Goal: Transaction & Acquisition: Purchase product/service

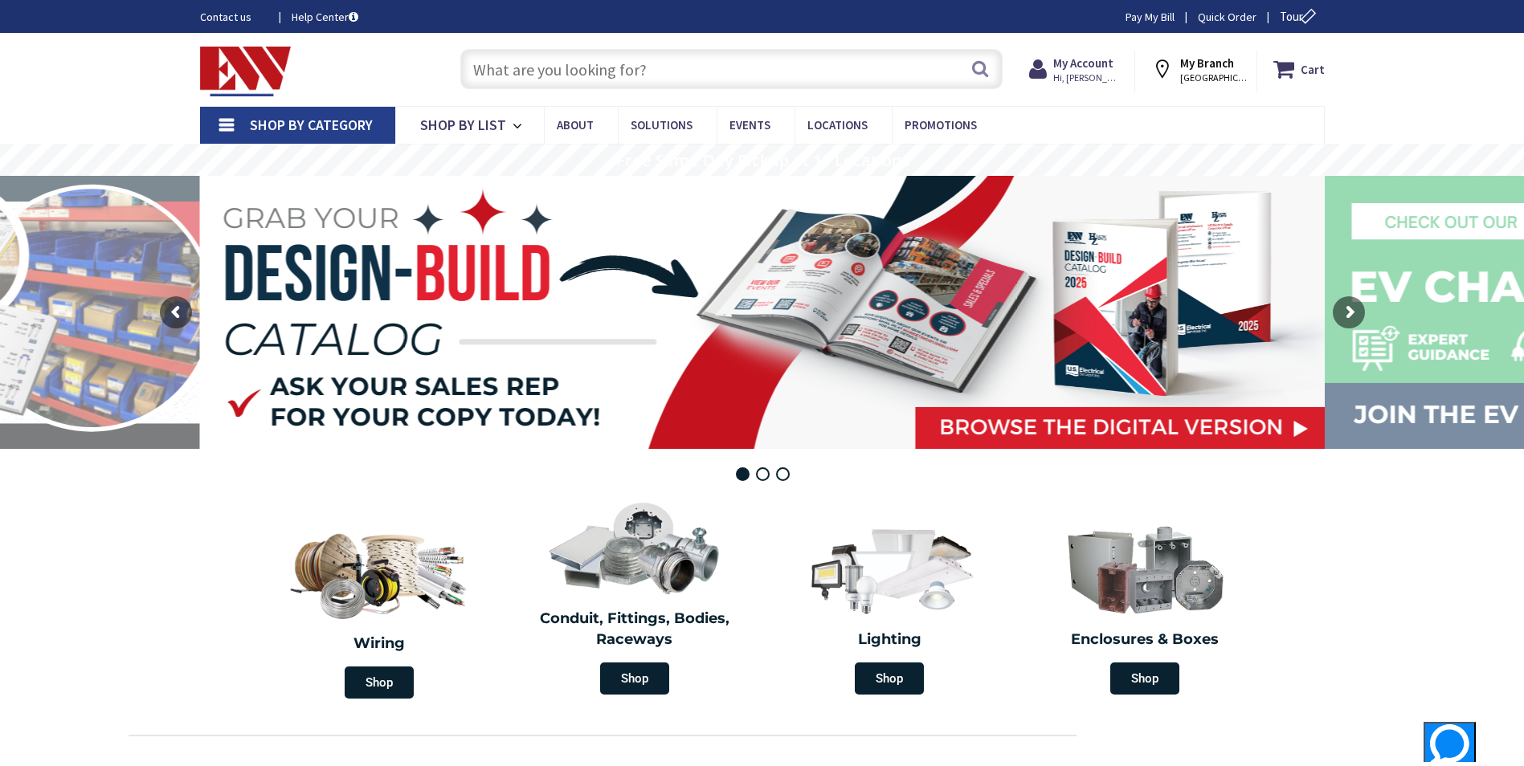
click at [499, 78] on input "text" at bounding box center [731, 69] width 542 height 40
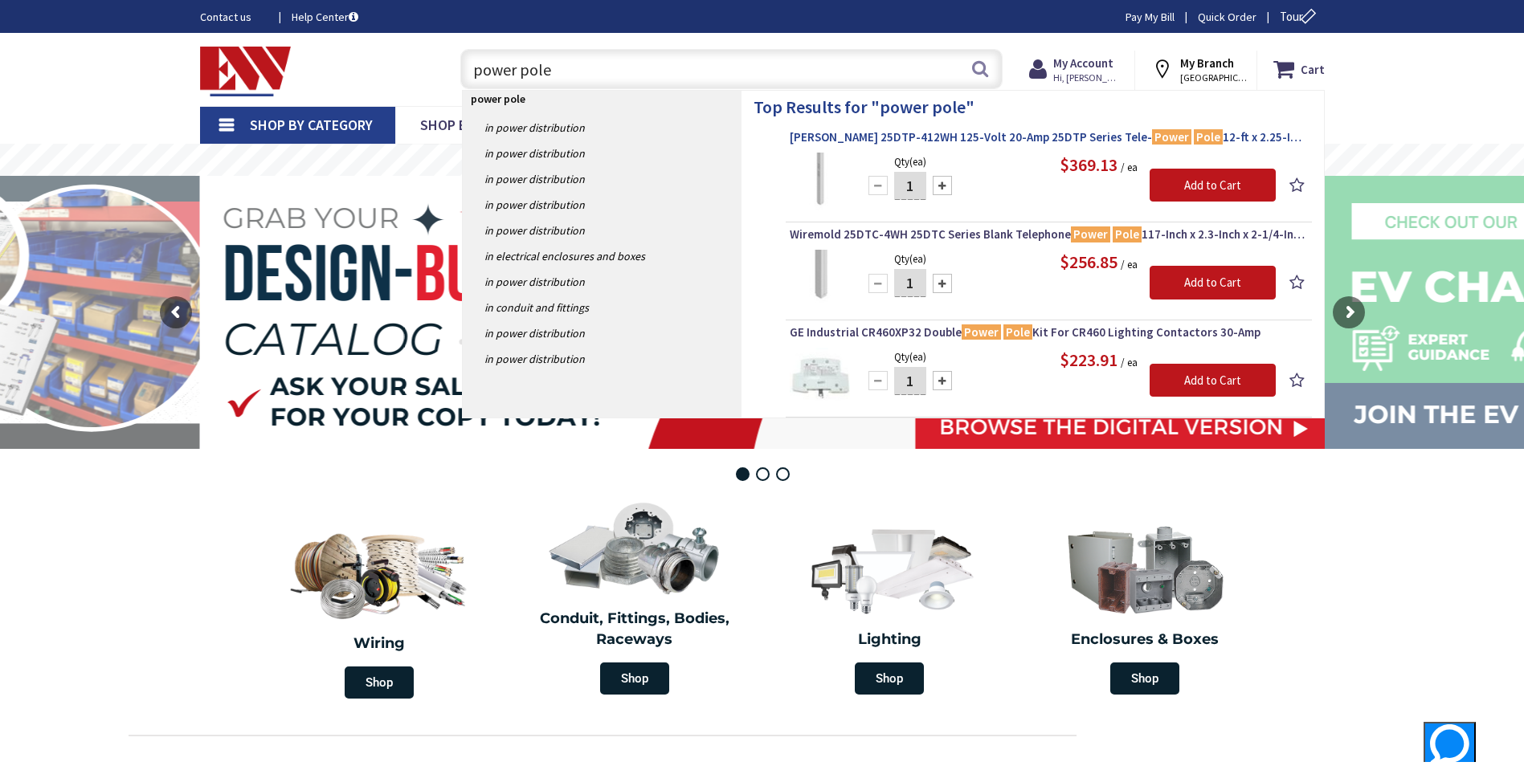
type input "power pole"
click at [970, 133] on span "Legrand 25DTP-412WH 125-Volt 20-Amp 25DTP Series Tele- Power Pole 12-ft x 2.25-…" at bounding box center [1049, 137] width 518 height 16
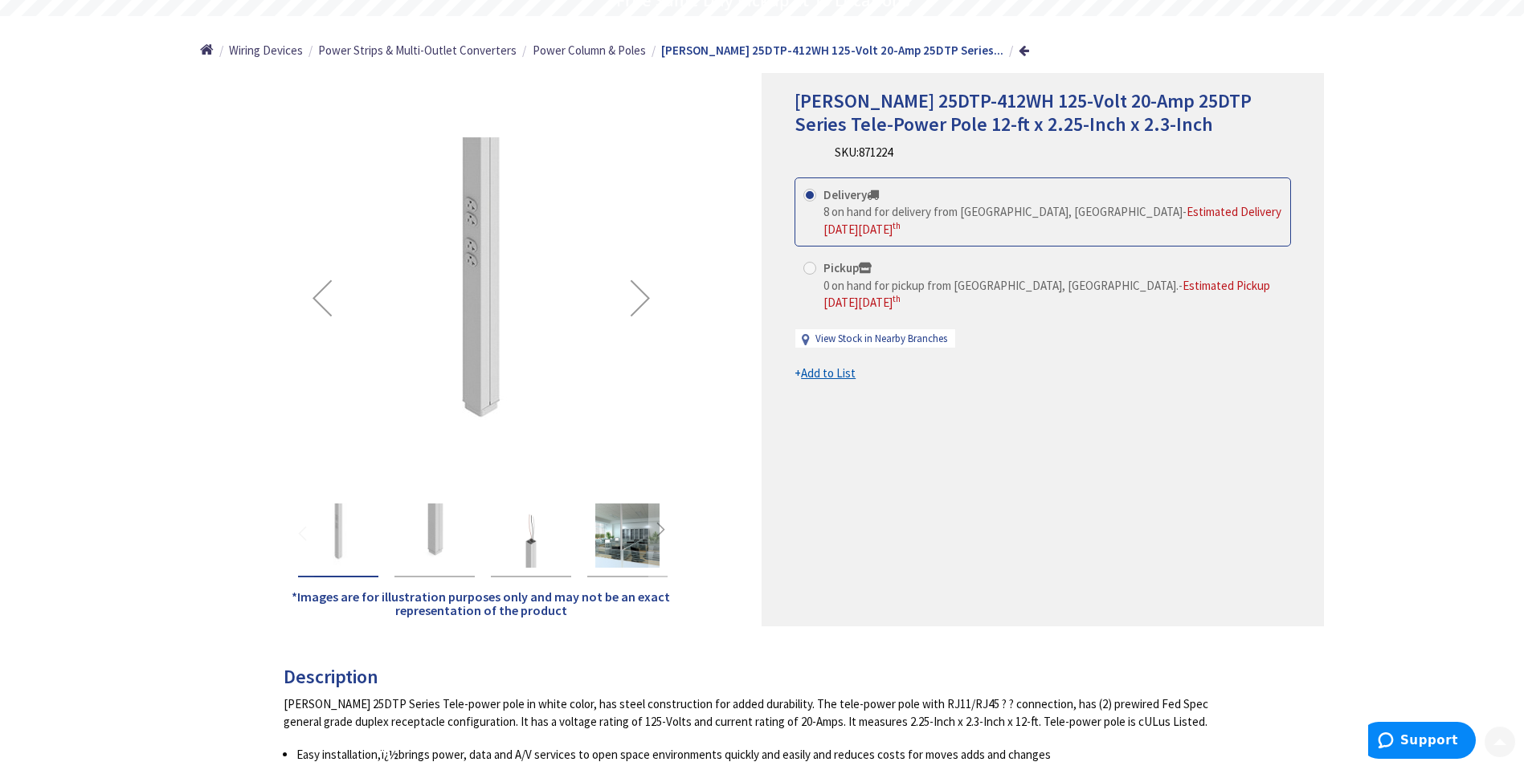
scroll to position [161, 0]
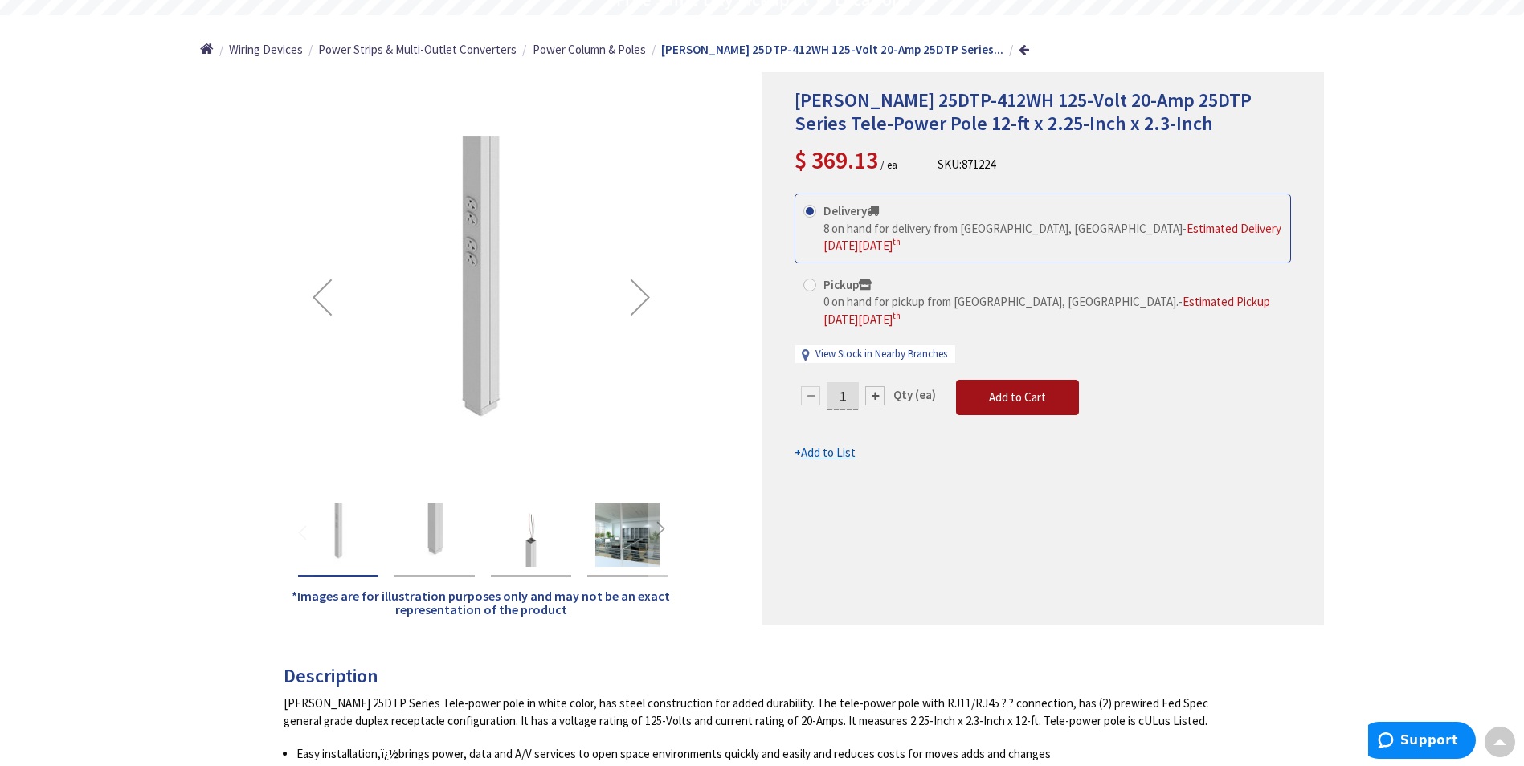
click at [998, 390] on span "Add to Cart" at bounding box center [1017, 397] width 57 height 15
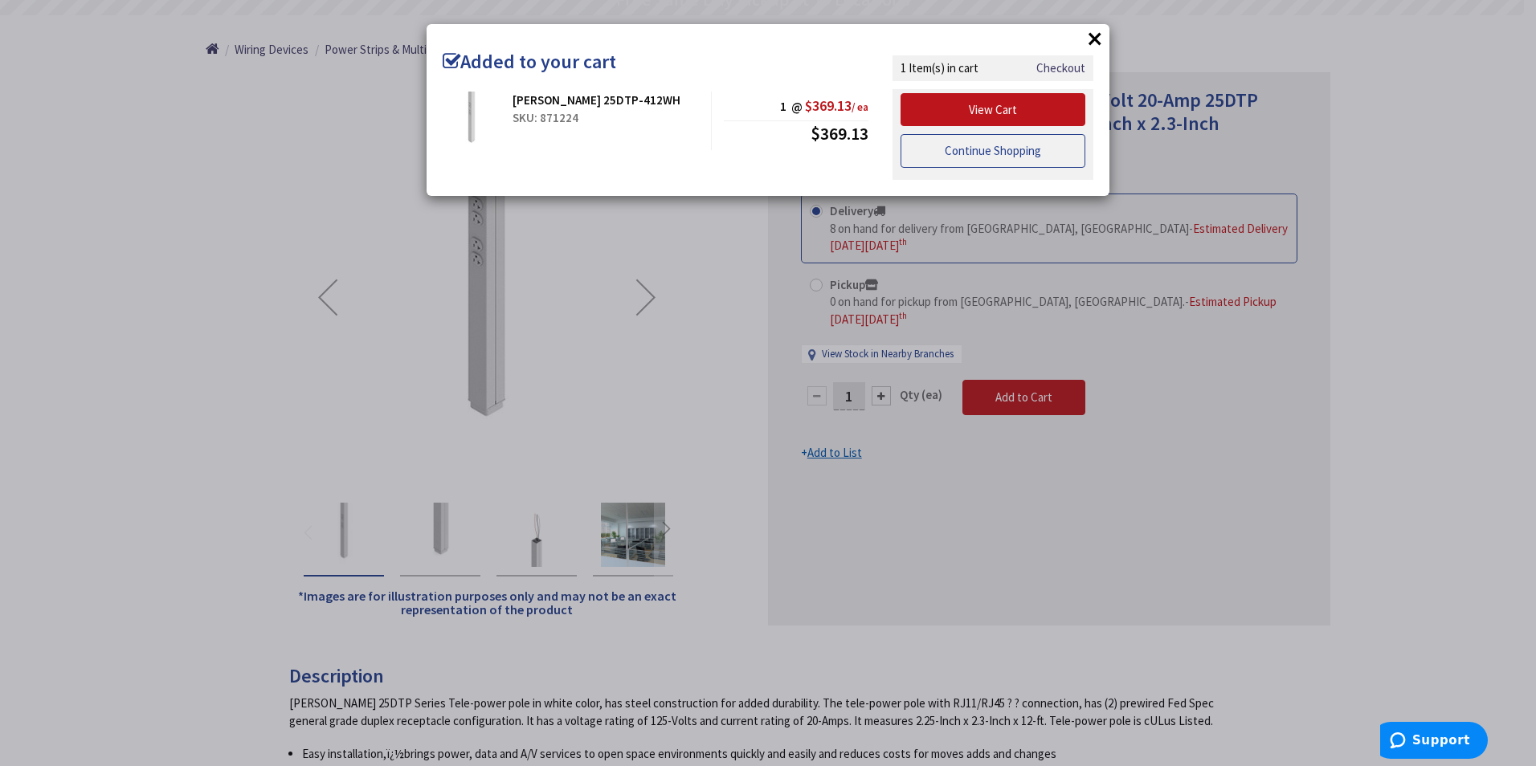
click at [993, 155] on link "Continue Shopping" at bounding box center [993, 151] width 185 height 34
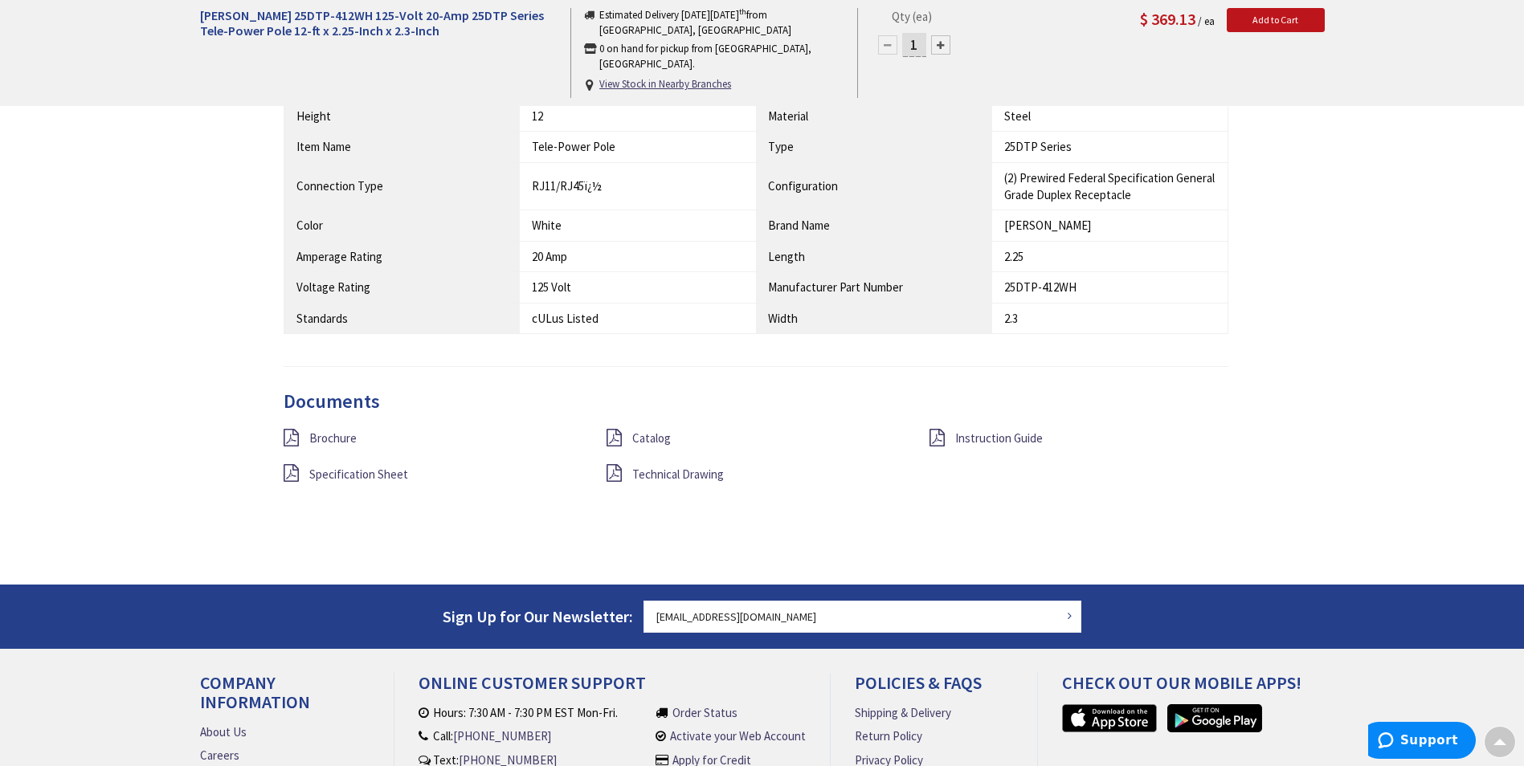
scroll to position [1205, 0]
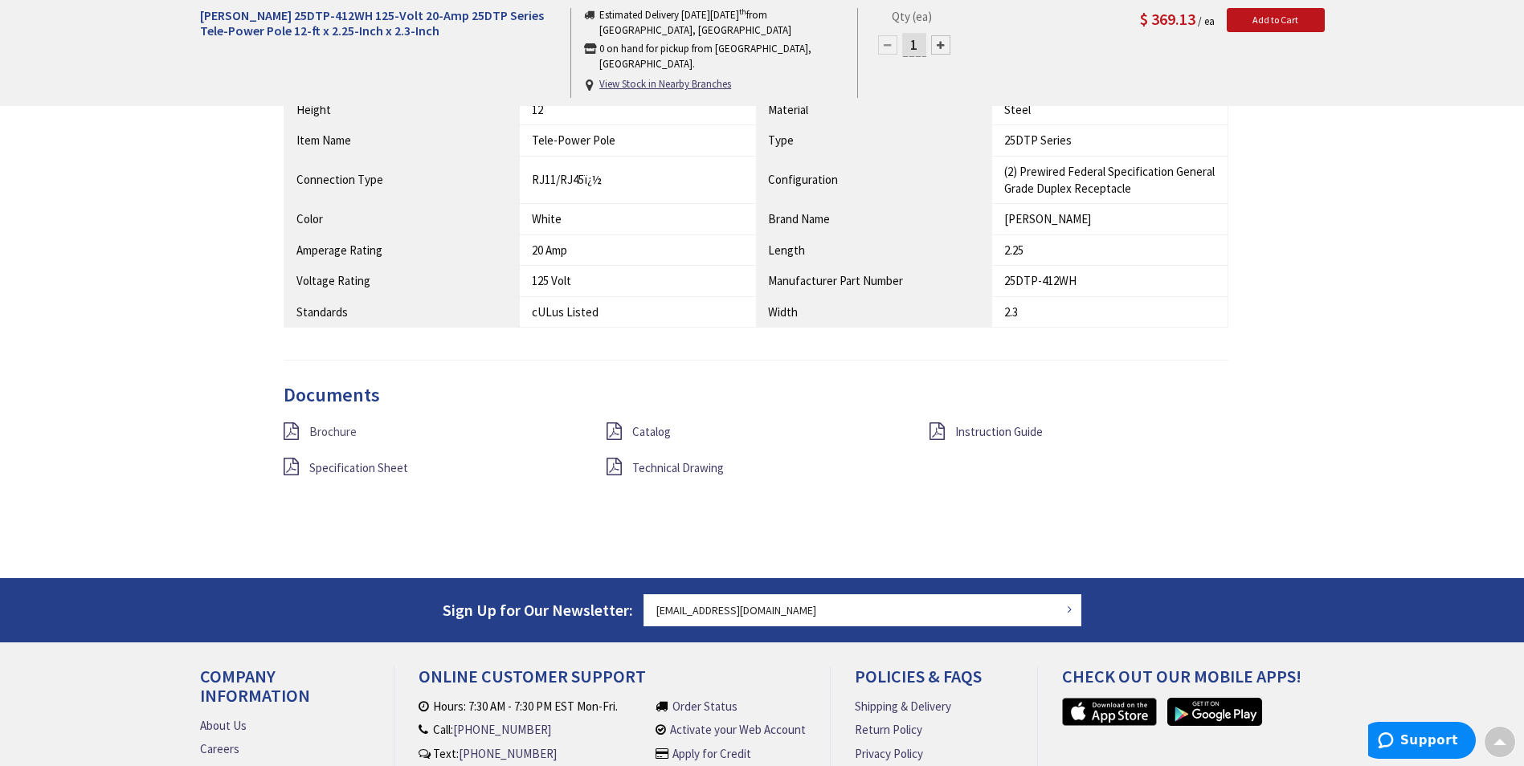
click at [338, 433] on span "Brochure" at bounding box center [332, 431] width 47 height 15
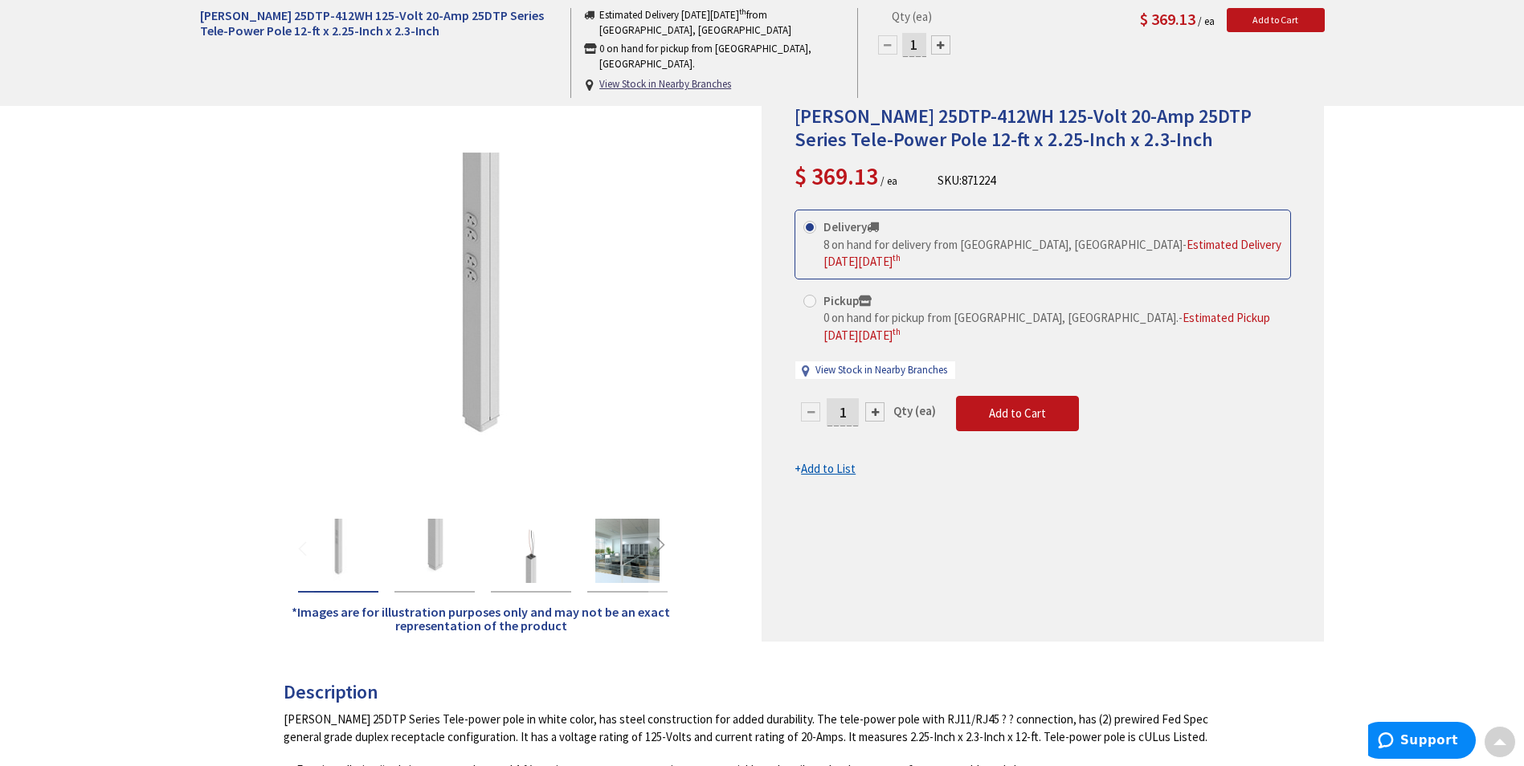
scroll to position [0, 0]
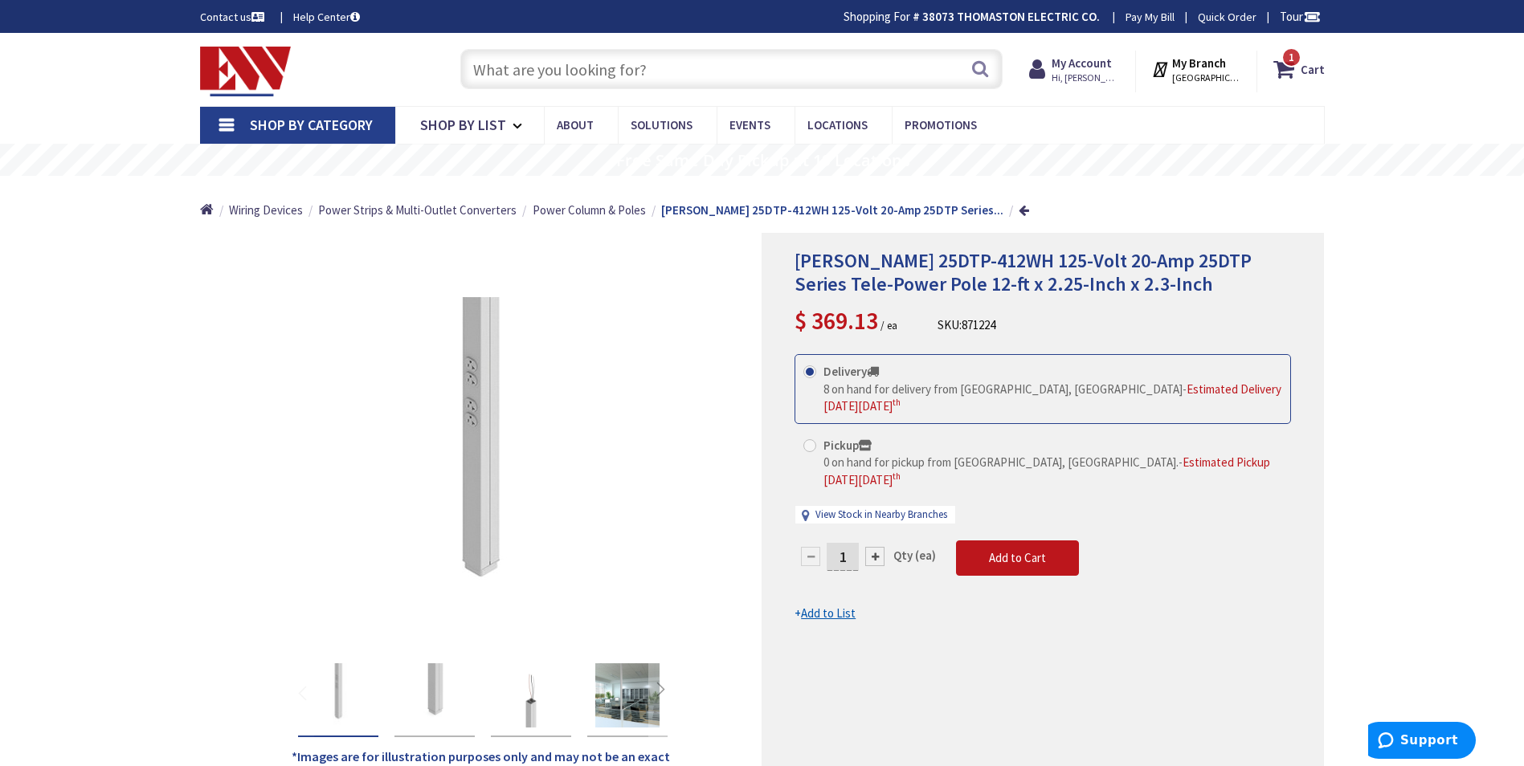
click at [496, 63] on input "text" at bounding box center [731, 69] width 542 height 40
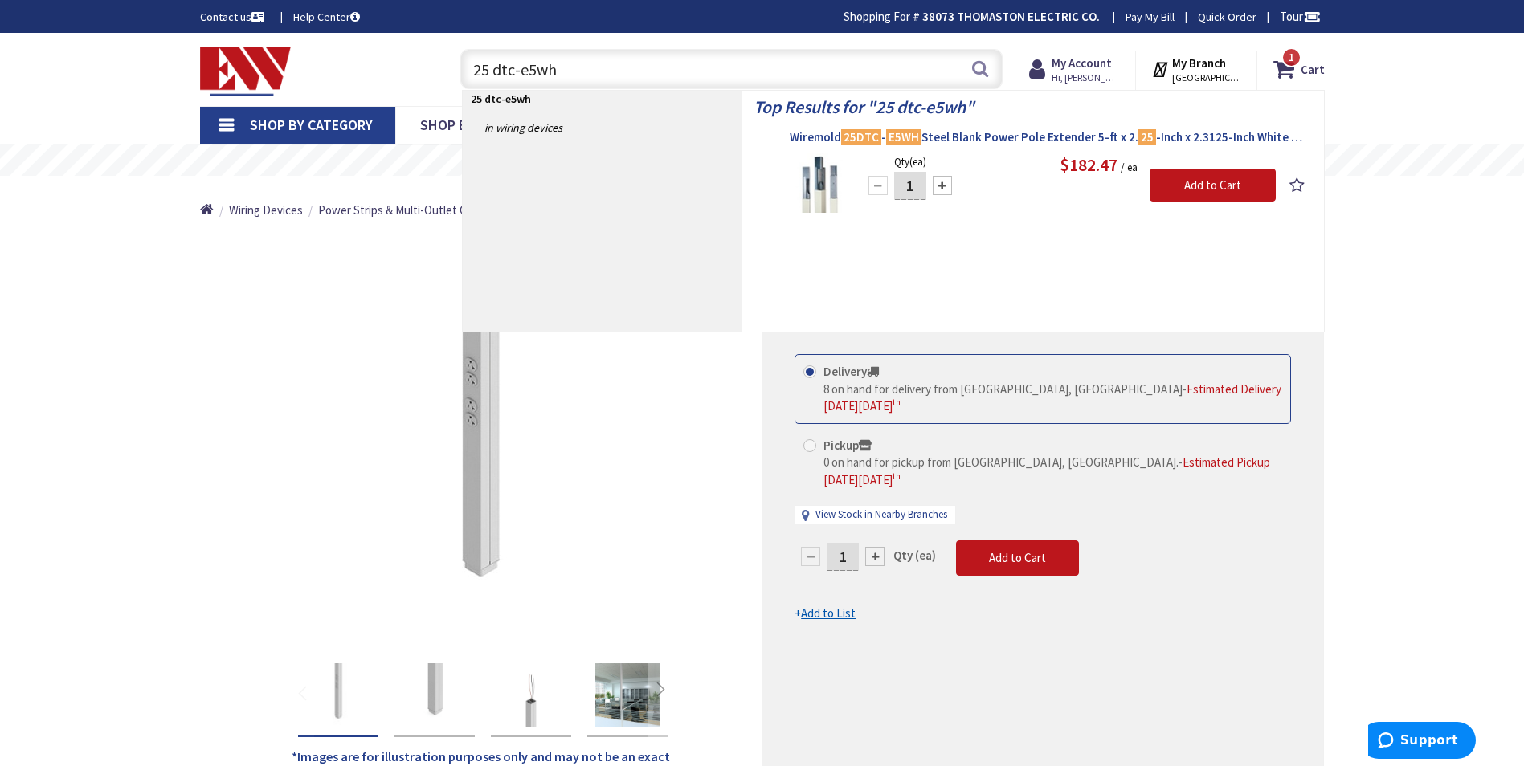
type input "25 dtc-e5wh"
click at [1019, 134] on span "Wiremold 25DTC - E5WH Steel Blank Power Pole Extender 5-ft x 2. 25 -Inch x 2.31…" at bounding box center [1049, 137] width 518 height 16
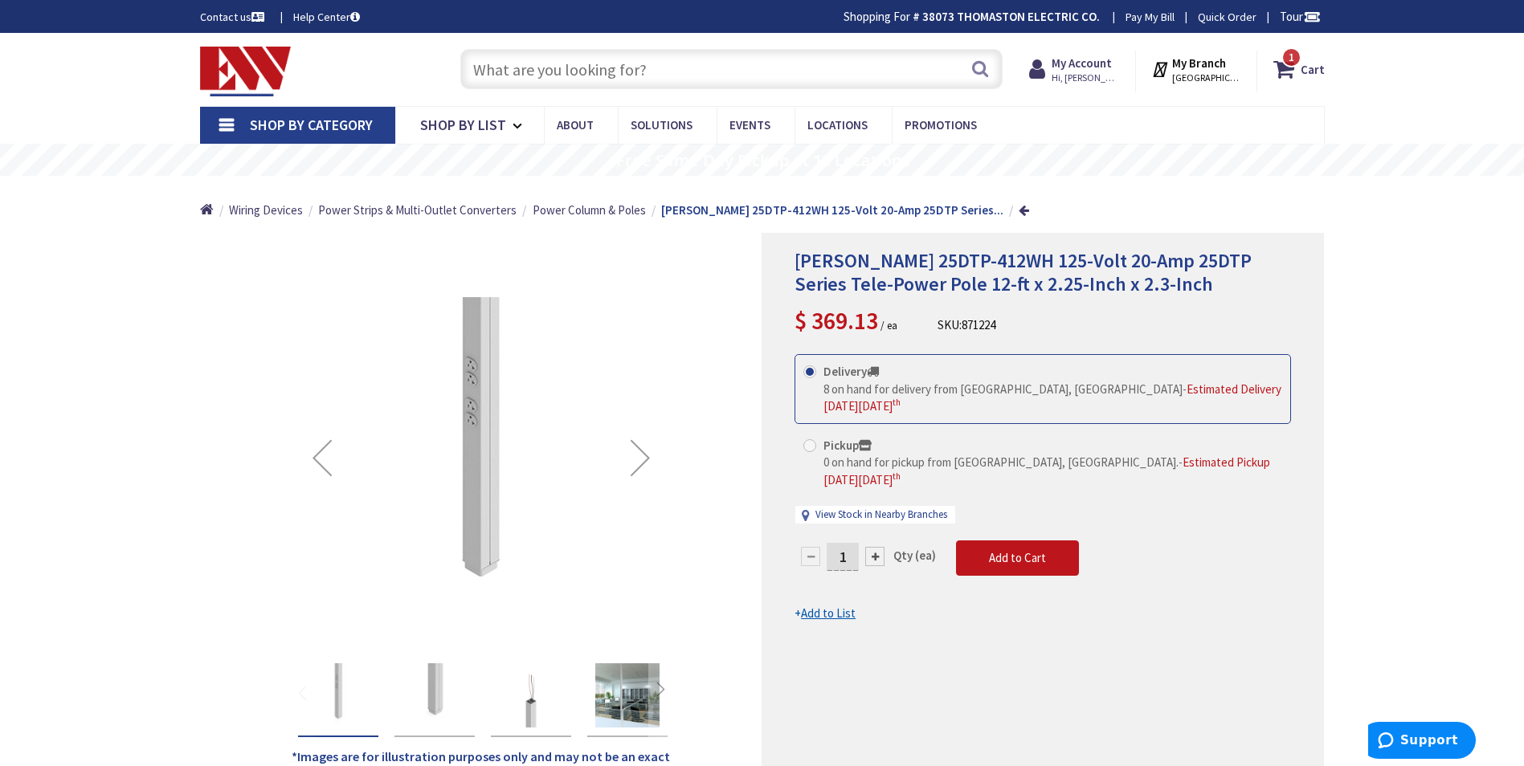
click at [527, 67] on input "text" at bounding box center [731, 69] width 542 height 40
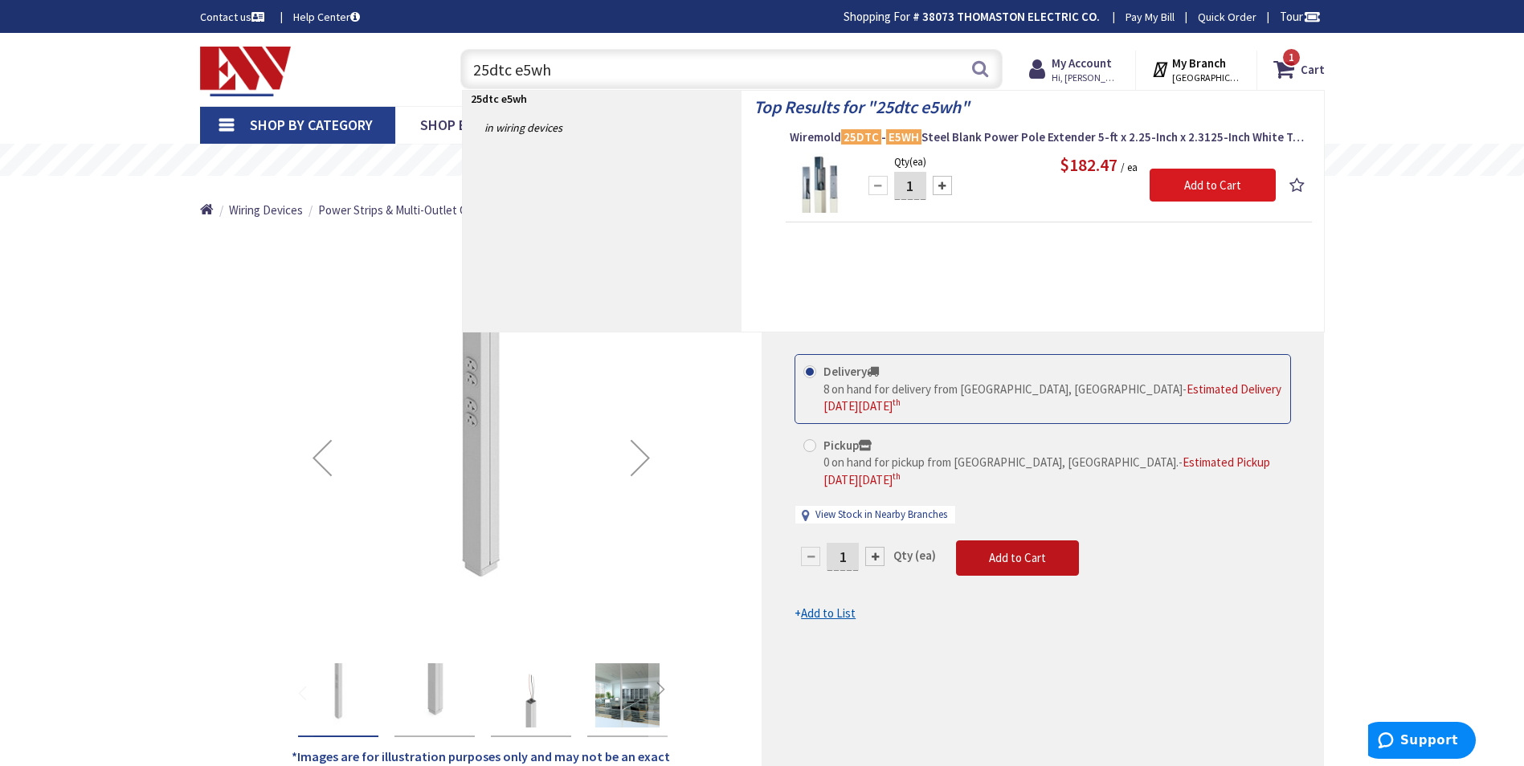
type input "25dtc e5wh"
click at [1207, 187] on input "Add to Cart" at bounding box center [1213, 186] width 126 height 34
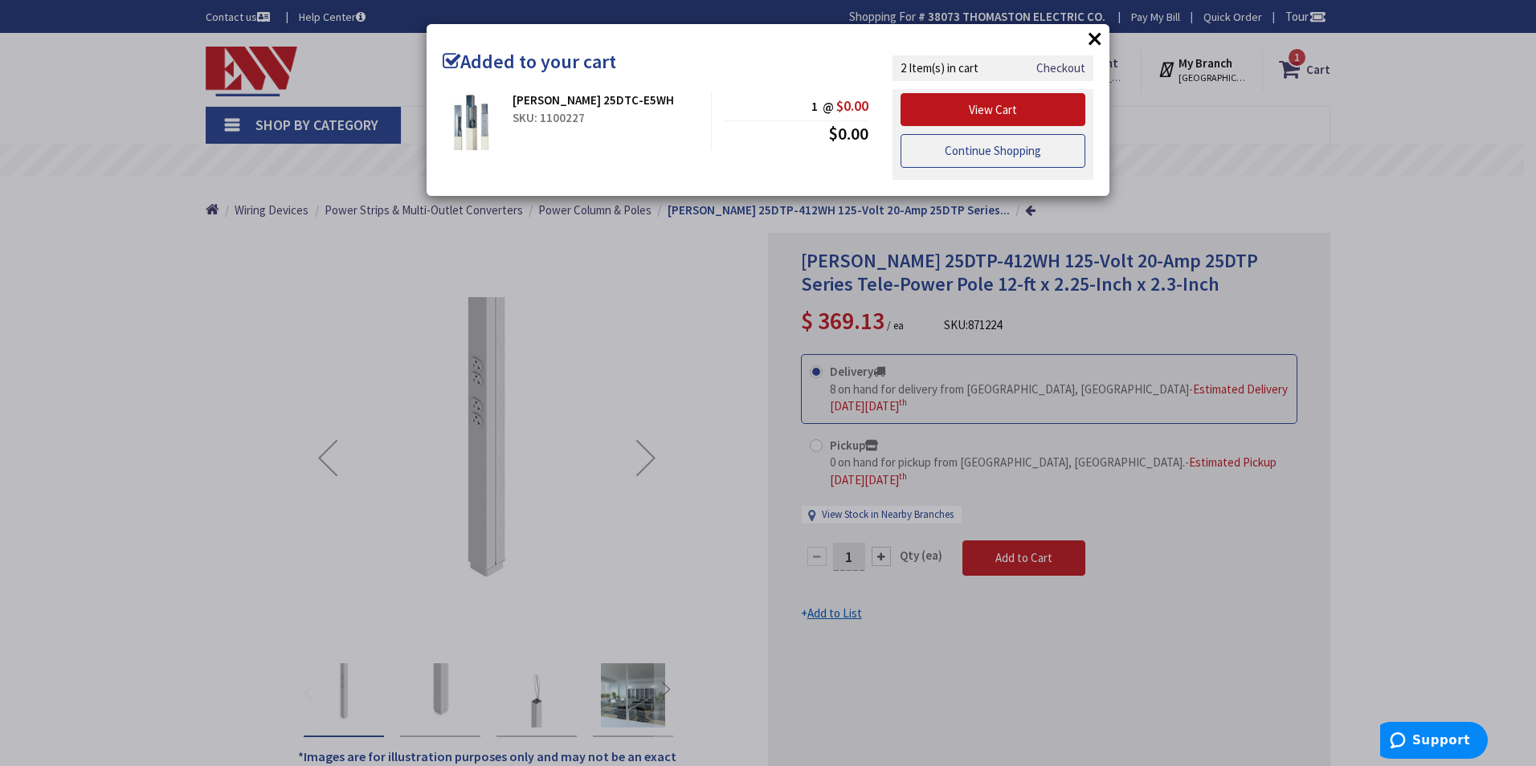
click at [966, 152] on link "Continue Shopping" at bounding box center [993, 151] width 185 height 34
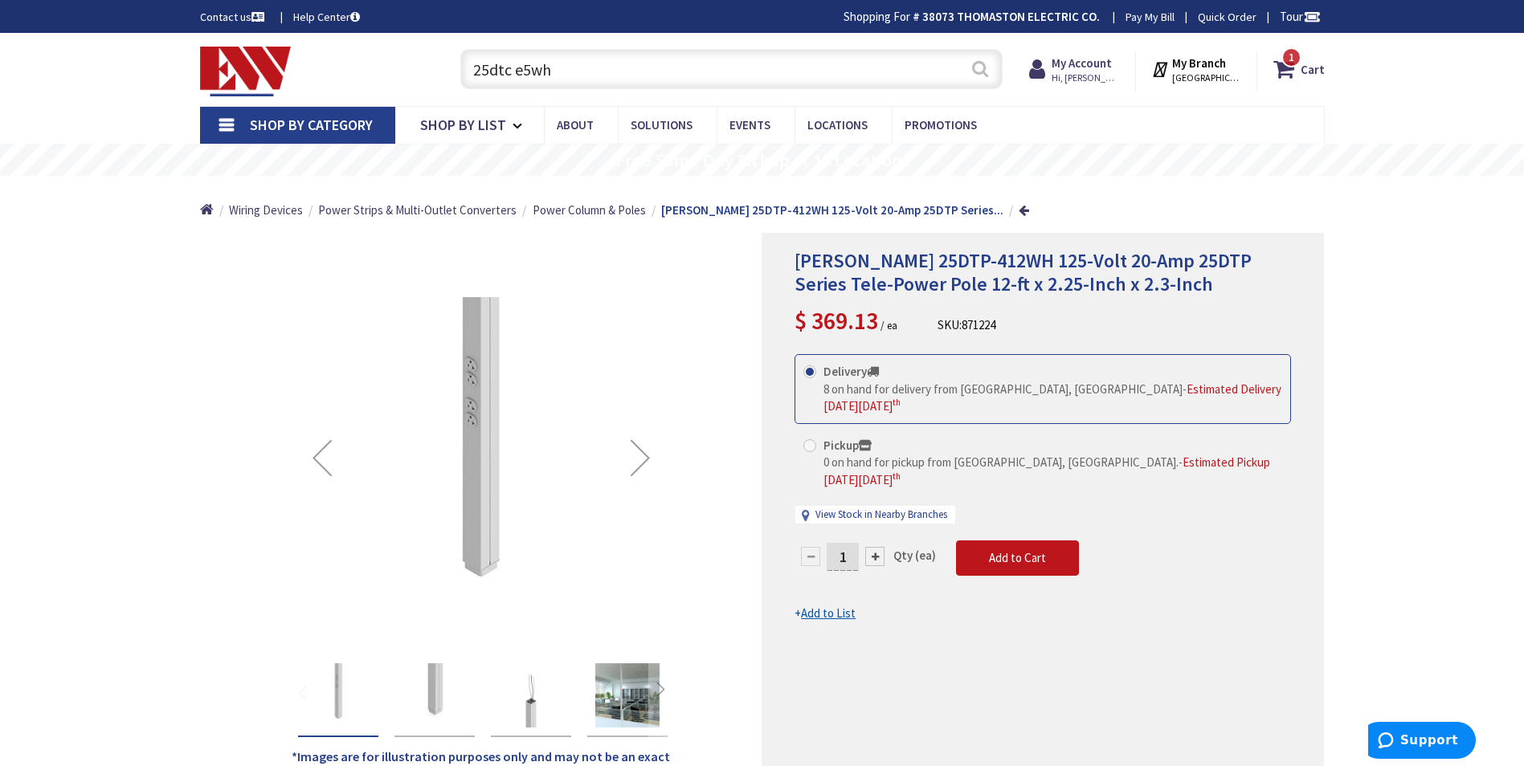
click at [977, 67] on button "Search" at bounding box center [980, 69] width 21 height 36
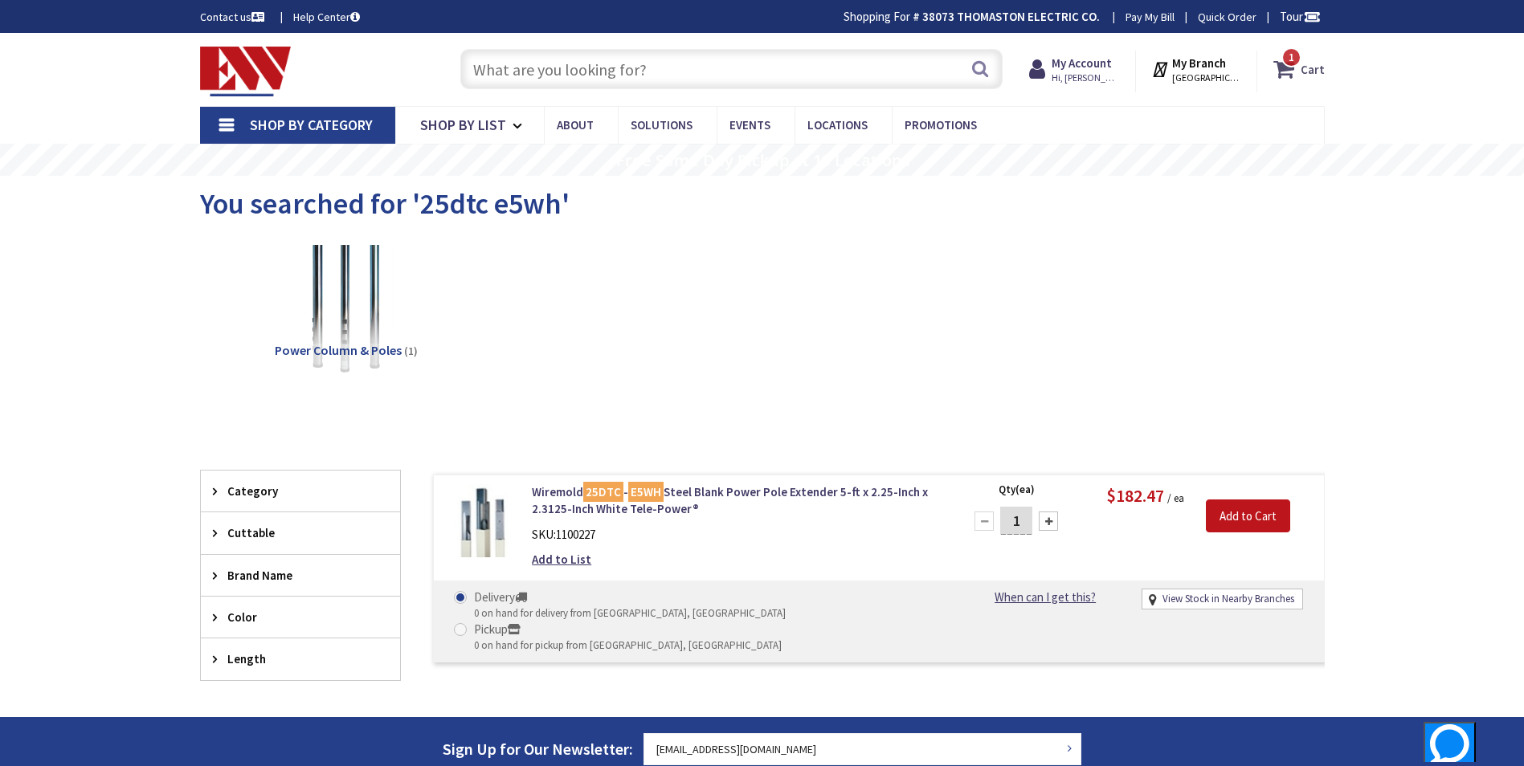
click at [1313, 70] on strong "Cart" at bounding box center [1313, 69] width 24 height 29
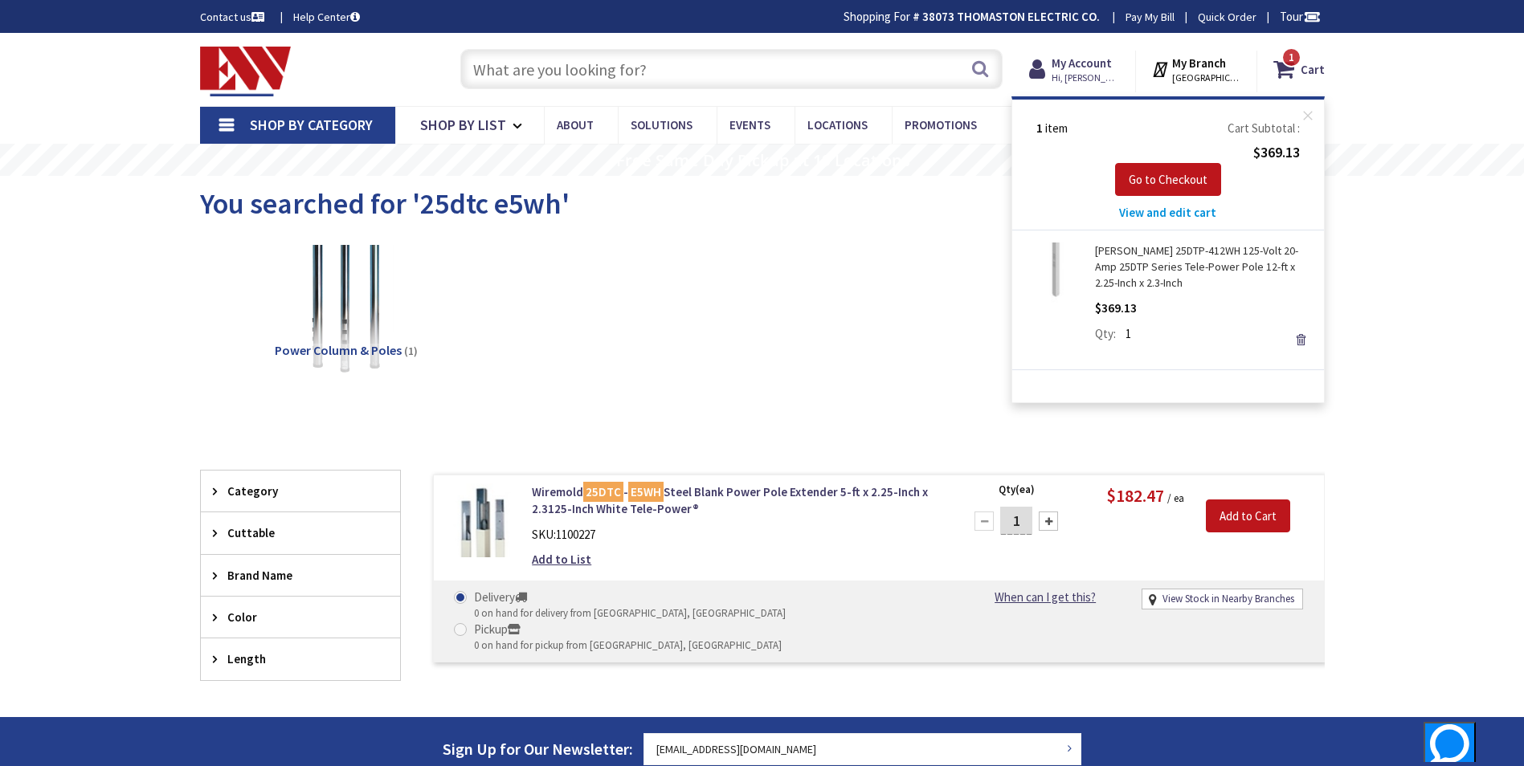
click at [786, 321] on div "Power Column & Poles (1)" at bounding box center [762, 322] width 1068 height 173
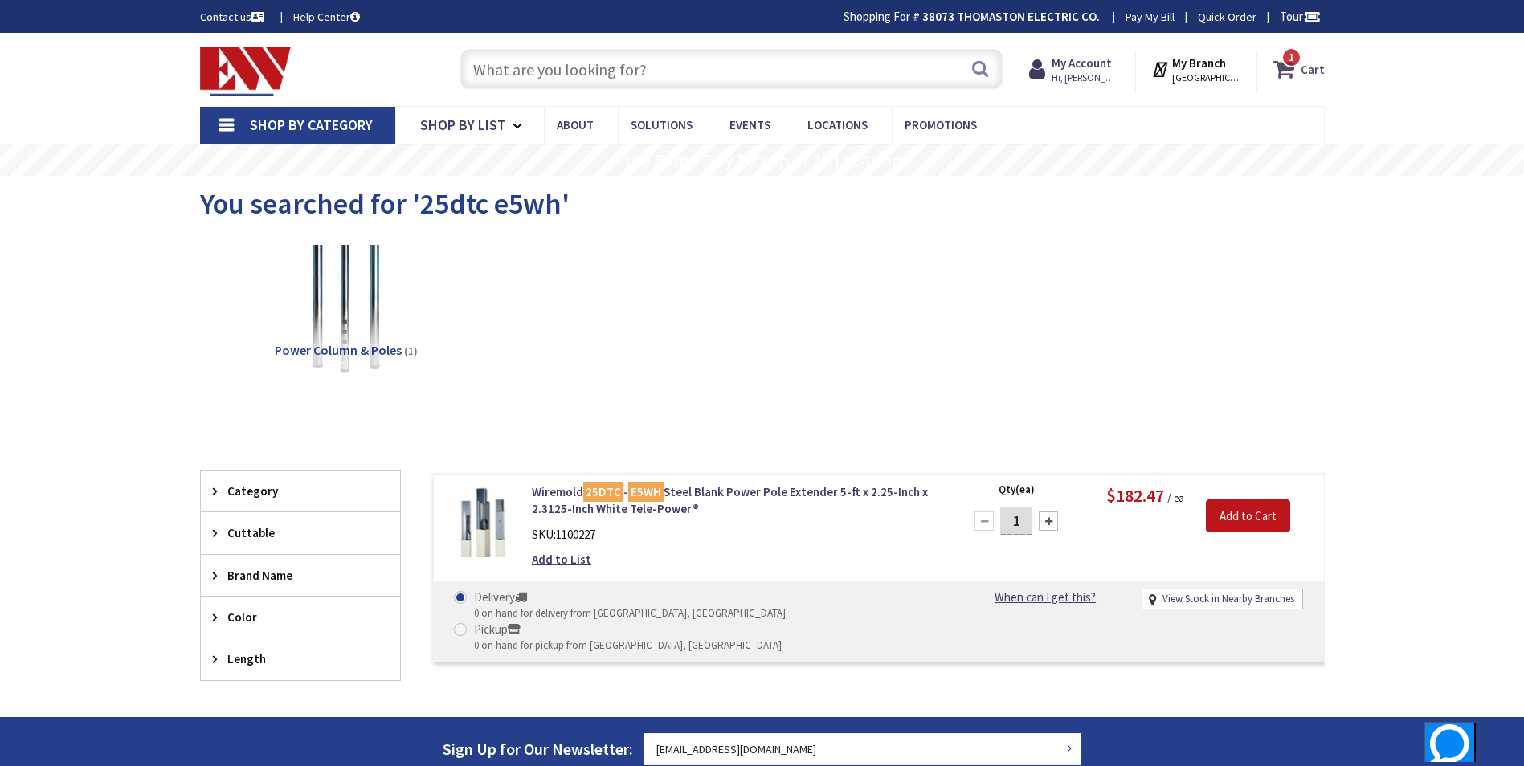
click at [1306, 69] on strong "Cart" at bounding box center [1313, 69] width 24 height 29
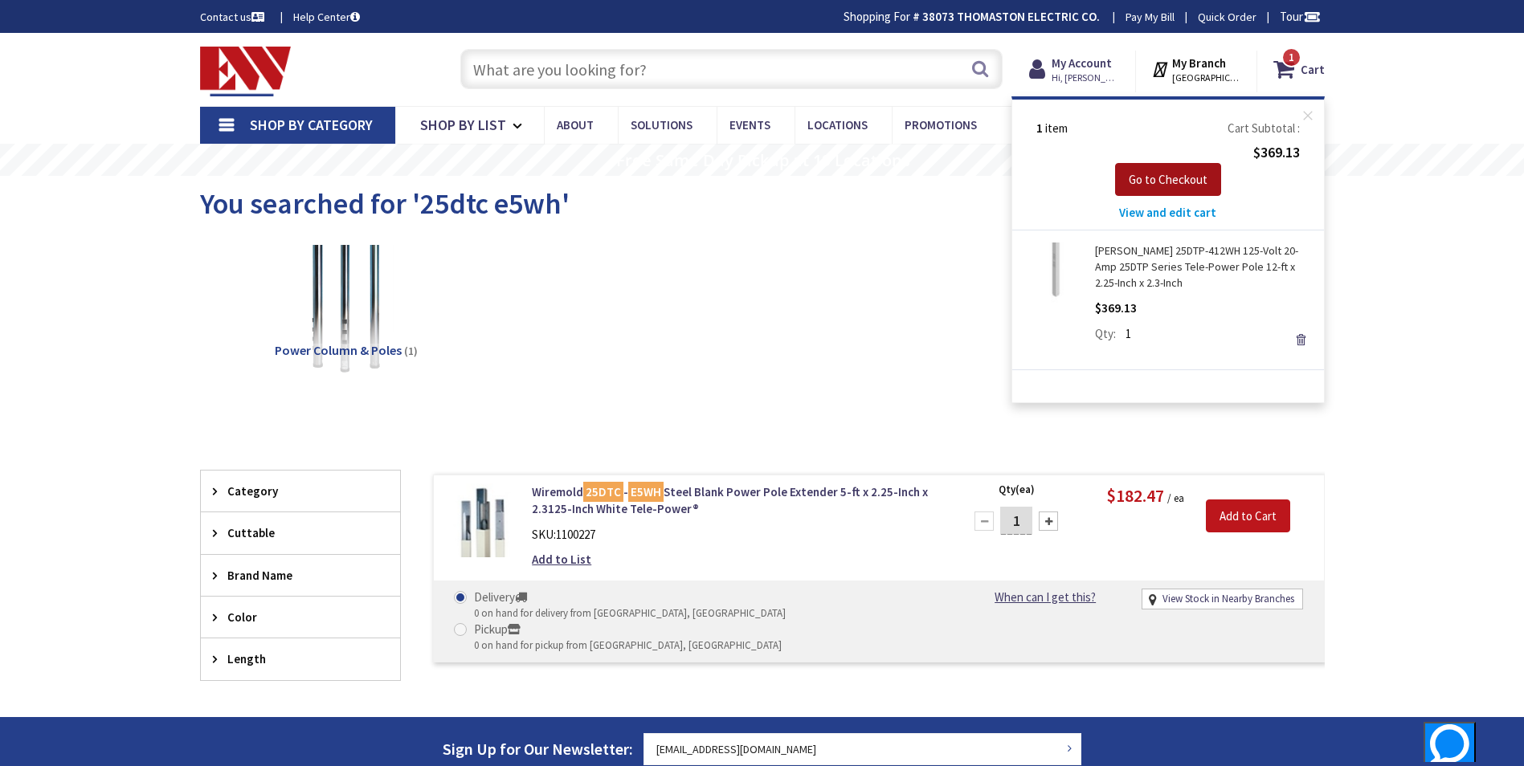
click at [1147, 178] on span "Go to Checkout" at bounding box center [1168, 179] width 79 height 15
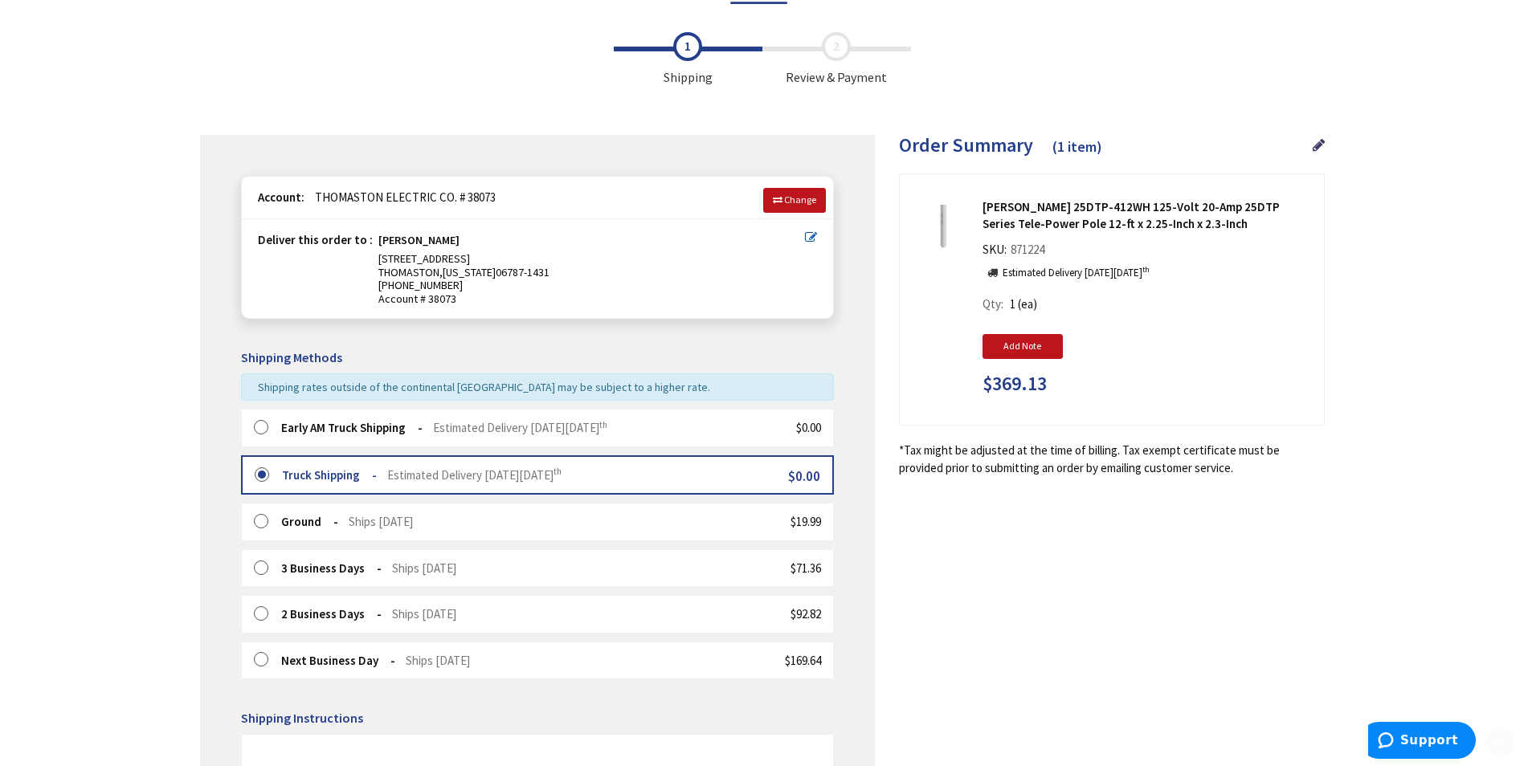
scroll to position [321, 0]
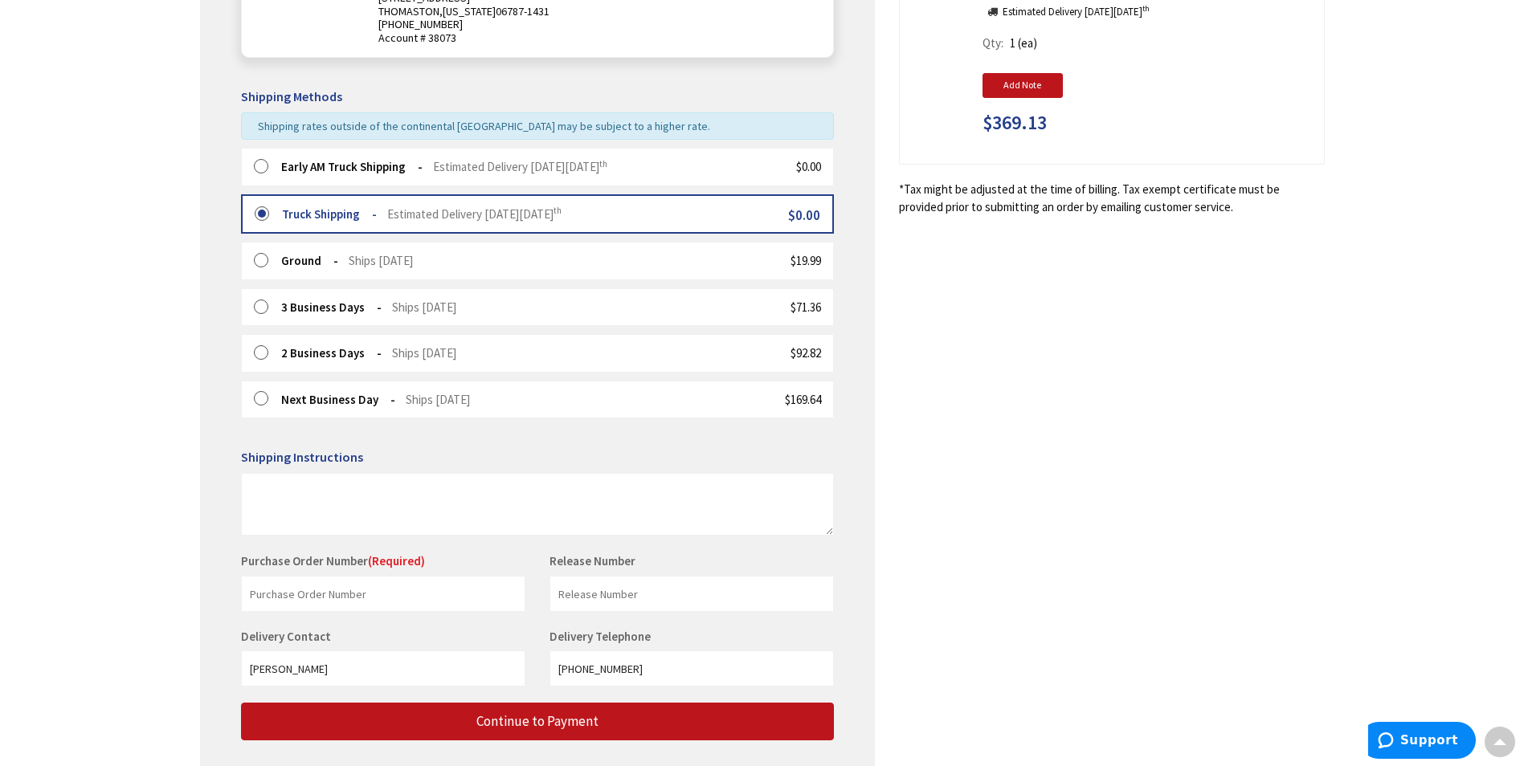
click at [263, 163] on label at bounding box center [266, 167] width 25 height 16
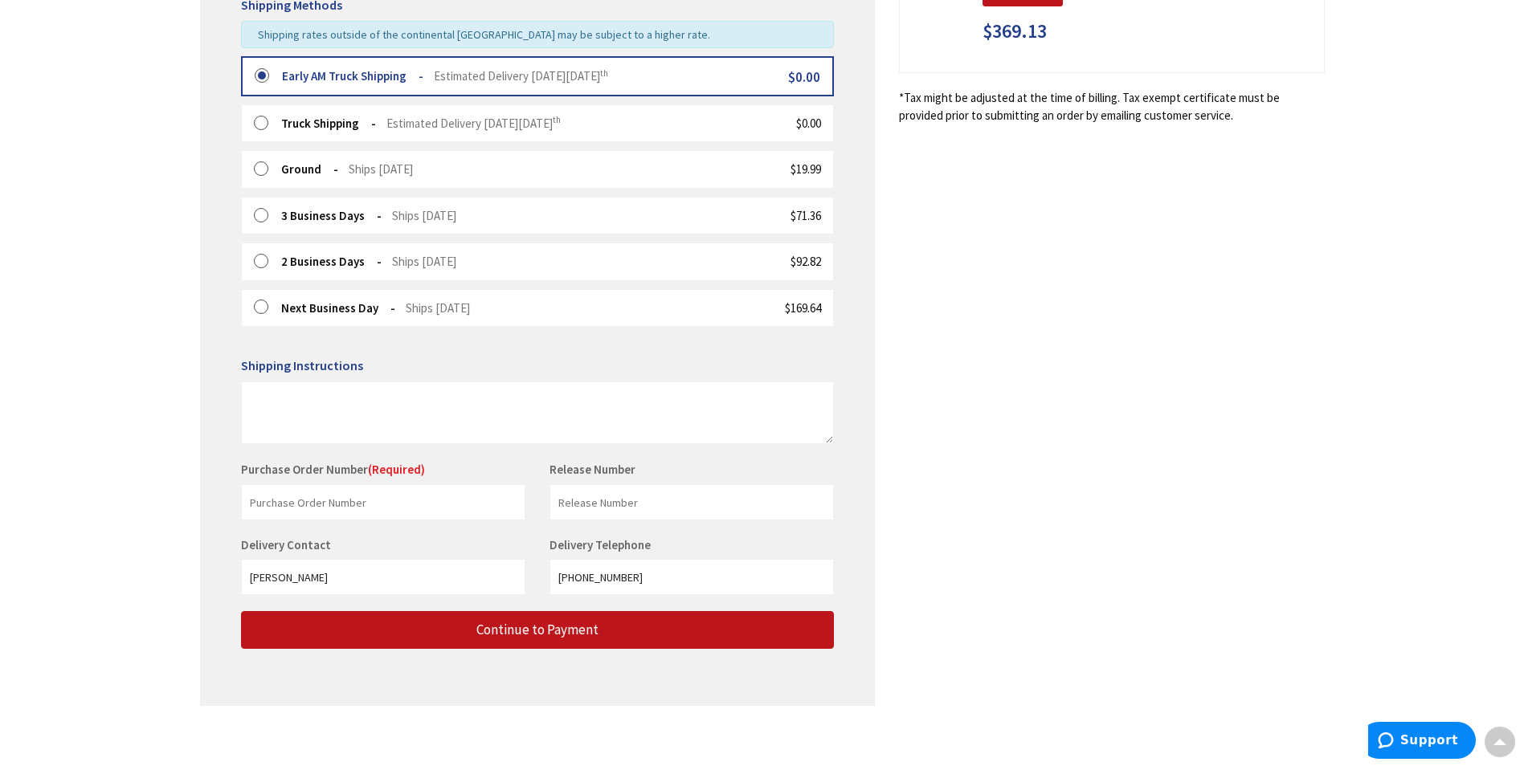
scroll to position [421, 0]
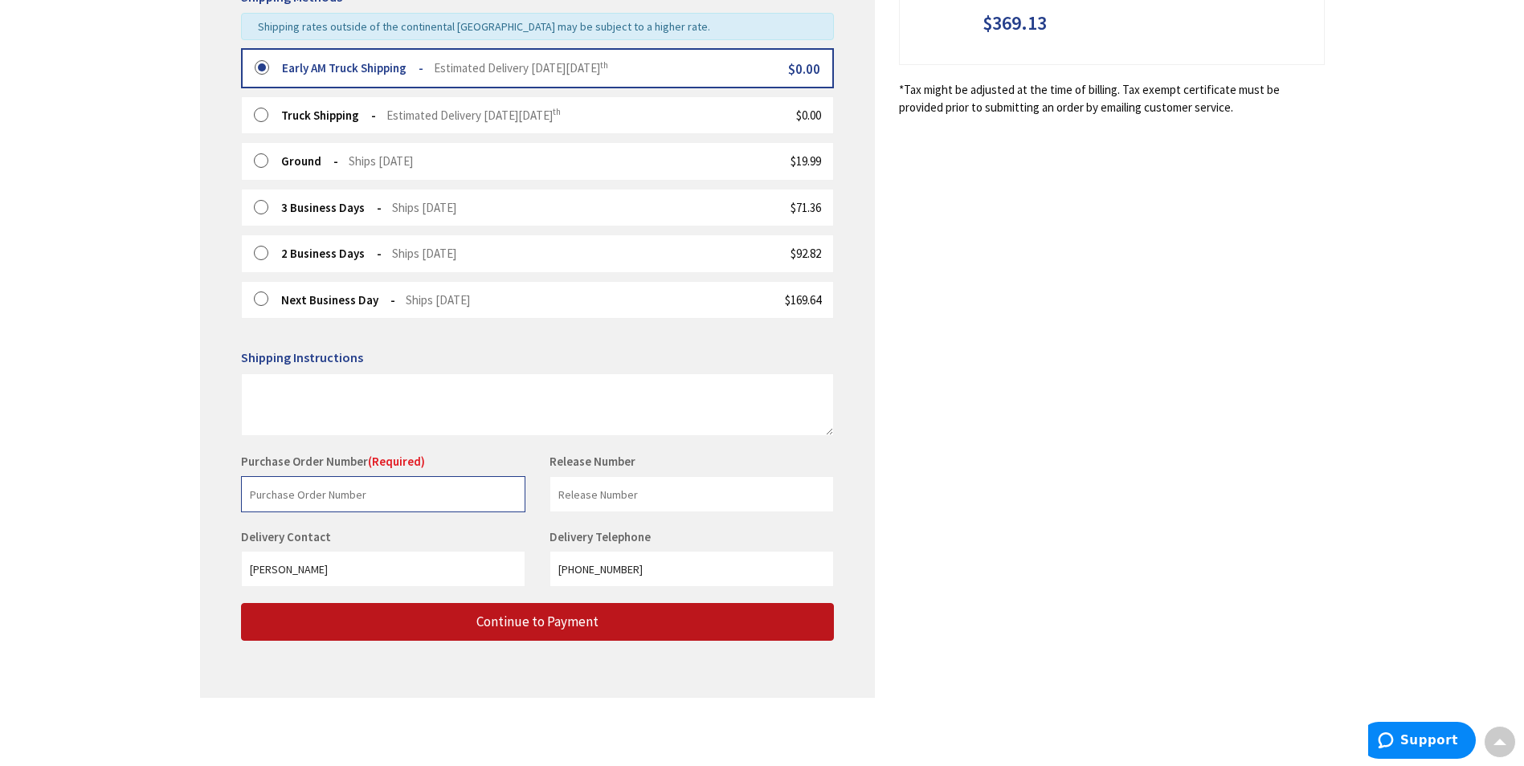
click at [290, 492] on input "text" at bounding box center [383, 494] width 284 height 36
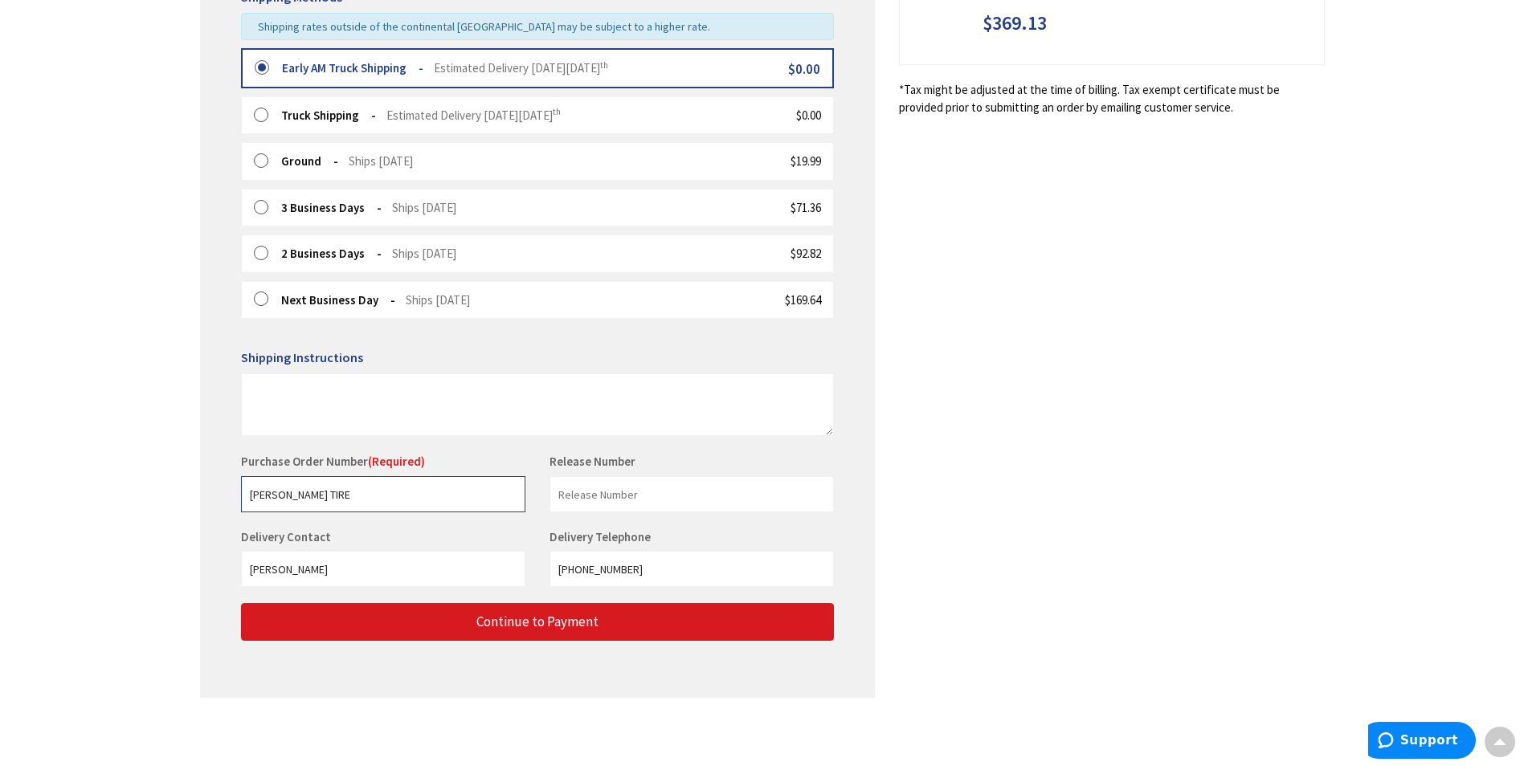
type input "[PERSON_NAME] TIRE"
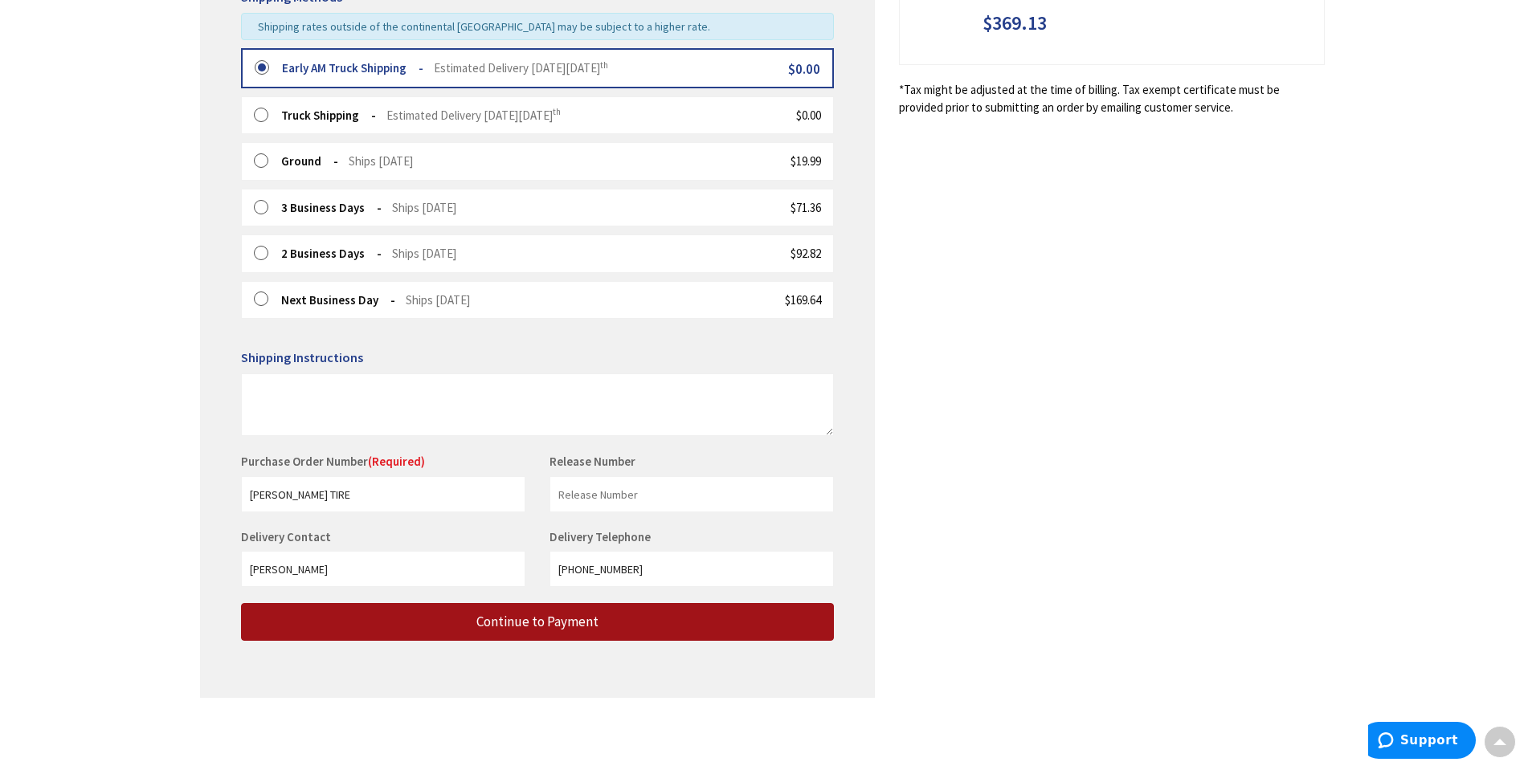
click at [542, 627] on span "Continue to Payment" at bounding box center [537, 622] width 122 height 18
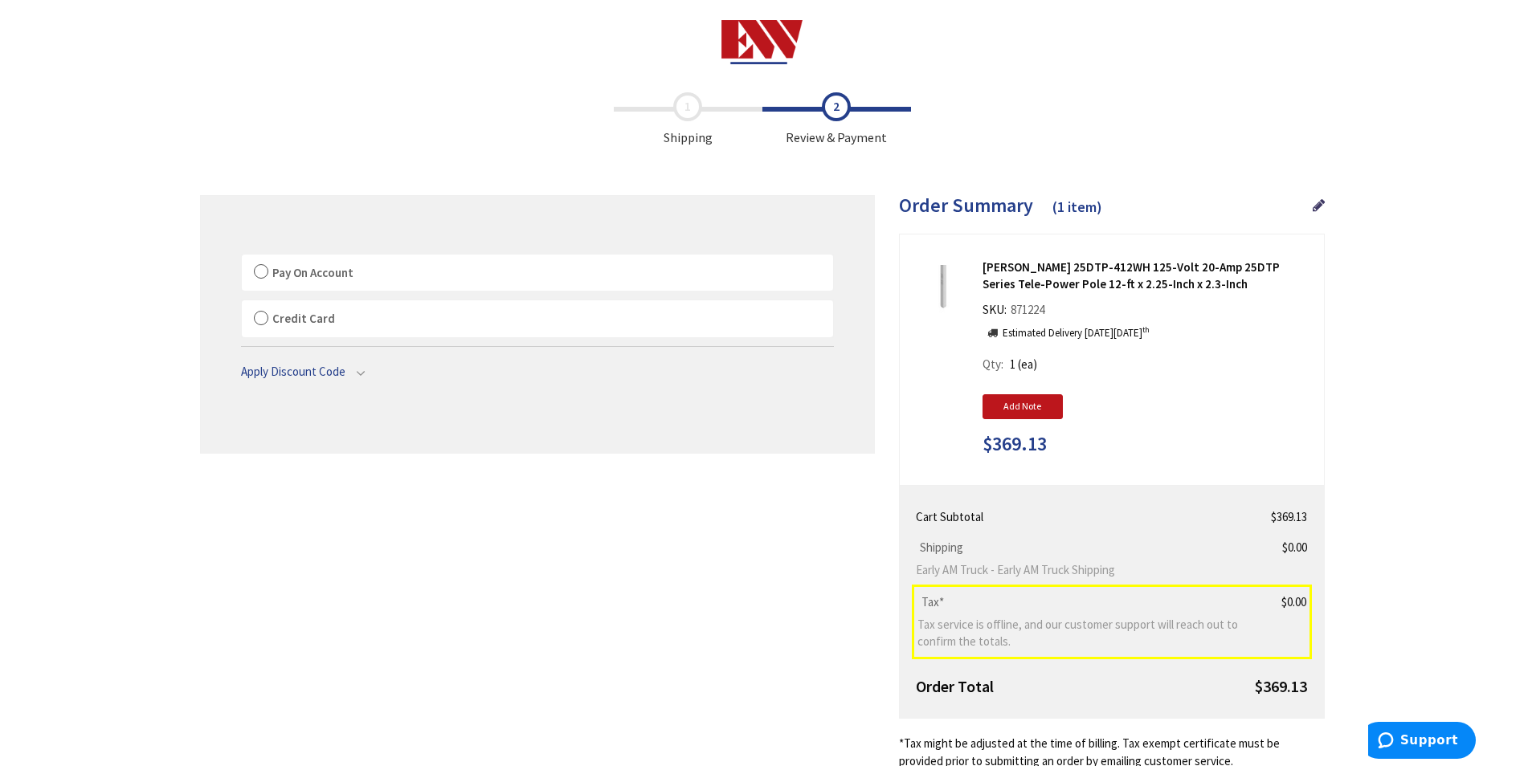
click at [259, 274] on label "Pay On Account" at bounding box center [537, 273] width 591 height 37
click at [242, 258] on input "Pay On Account" at bounding box center [242, 258] width 0 height 0
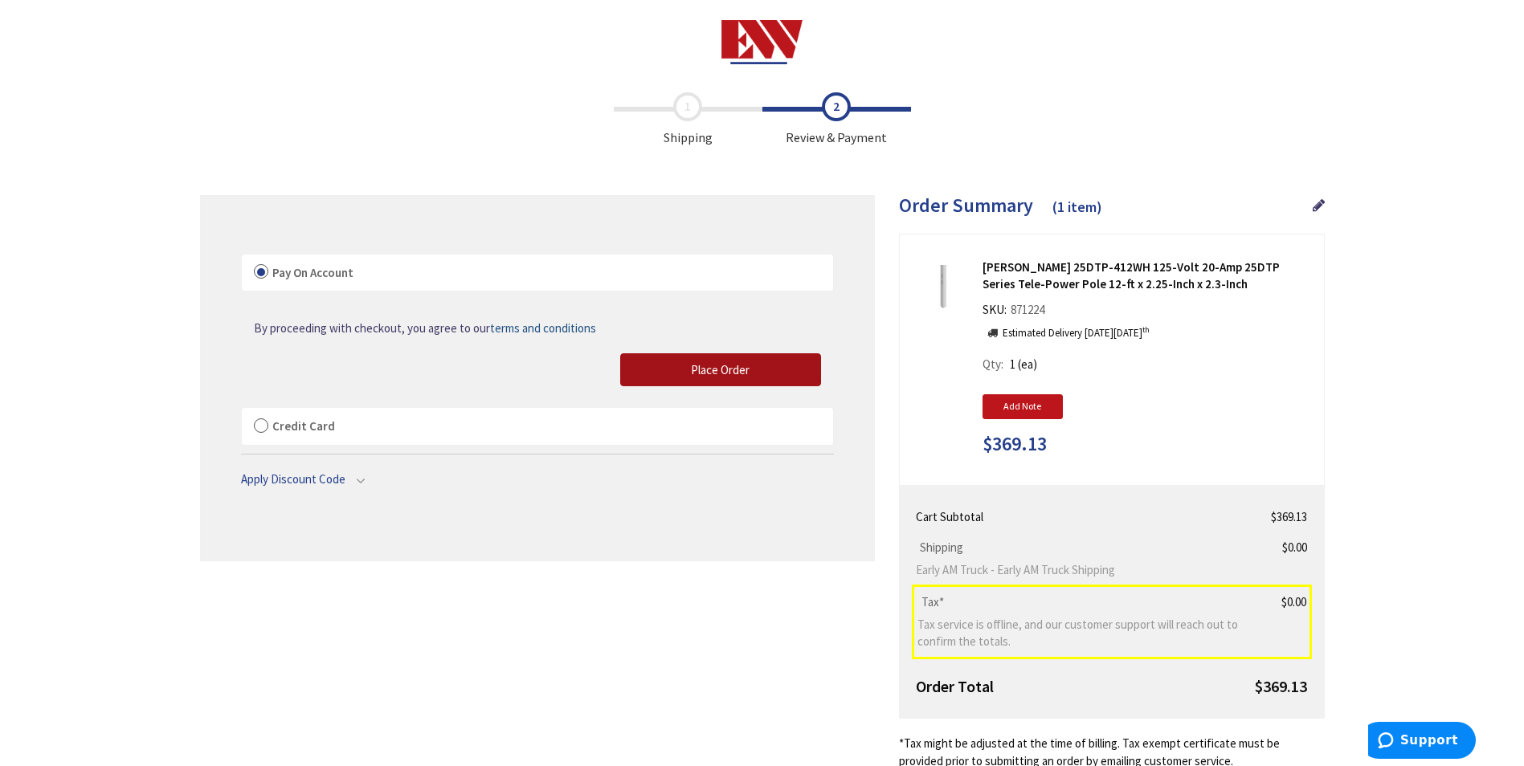
drag, startPoint x: 732, startPoint y: 367, endPoint x: 985, endPoint y: 210, distance: 297.6
click at [732, 367] on span "Place Order" at bounding box center [720, 369] width 59 height 15
